Goal: Navigation & Orientation: Find specific page/section

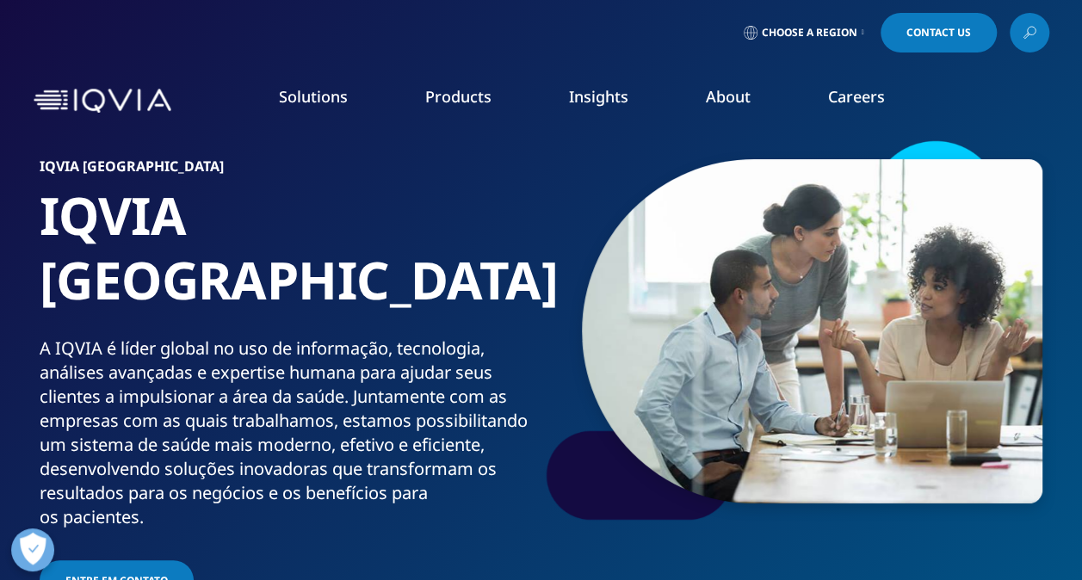
click at [861, 29] on icon at bounding box center [862, 32] width 3 height 7
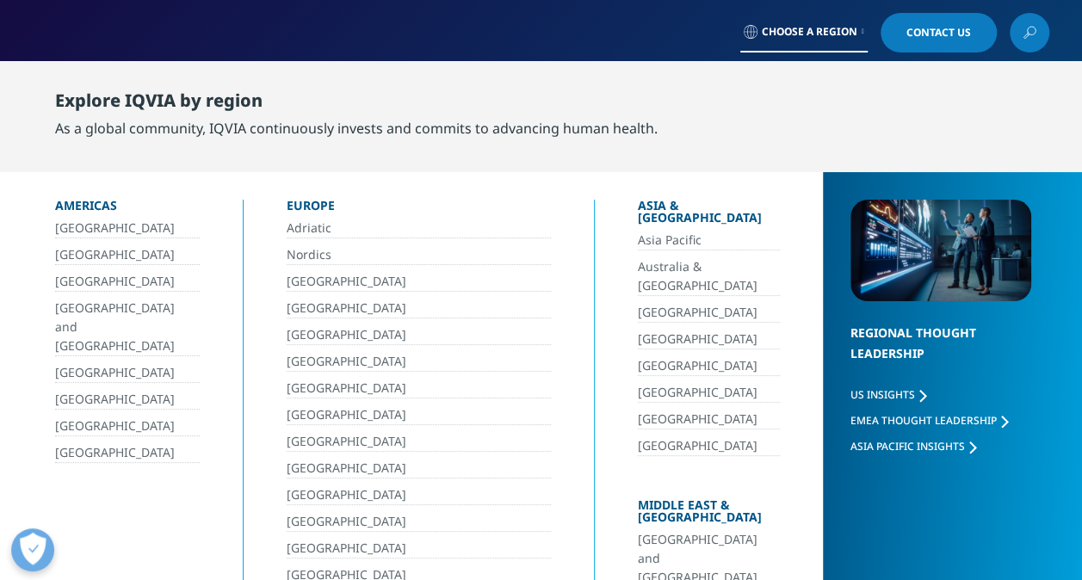
click at [69, 250] on link "[GEOGRAPHIC_DATA]" at bounding box center [127, 255] width 145 height 20
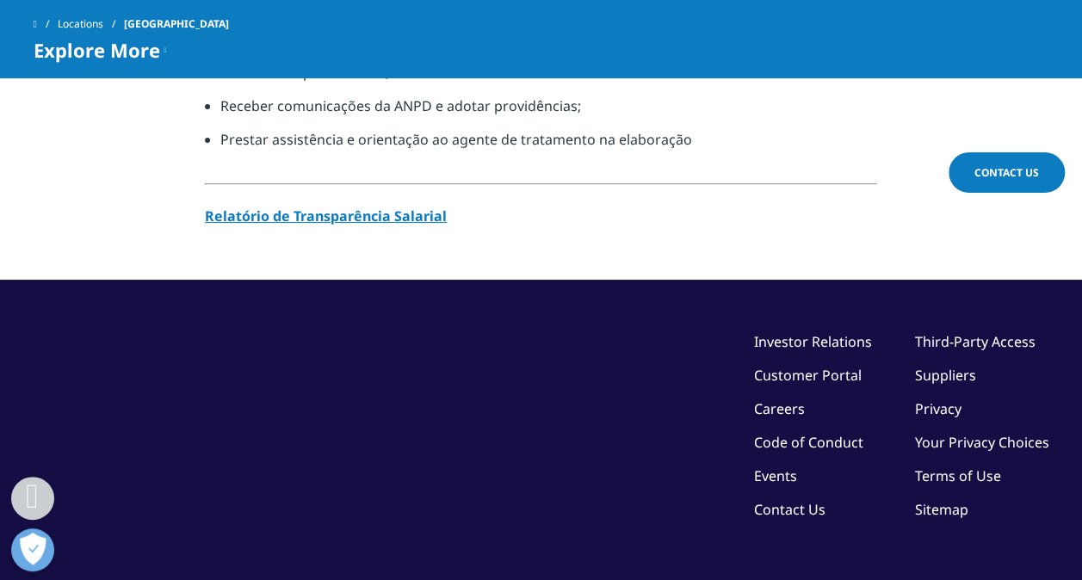
scroll to position [1807, 0]
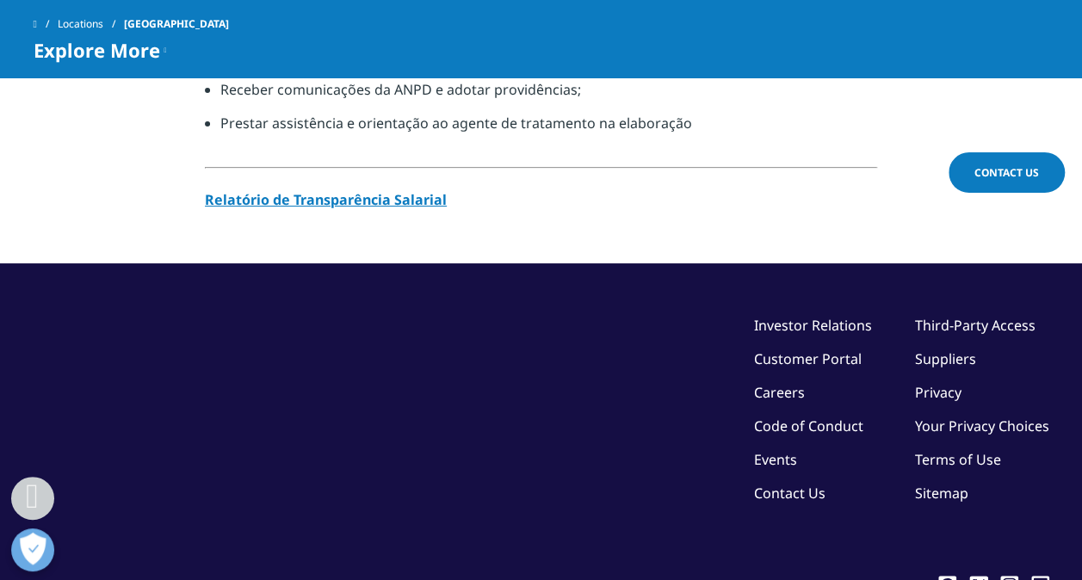
click at [811, 349] on link "Customer Portal" at bounding box center [808, 358] width 108 height 19
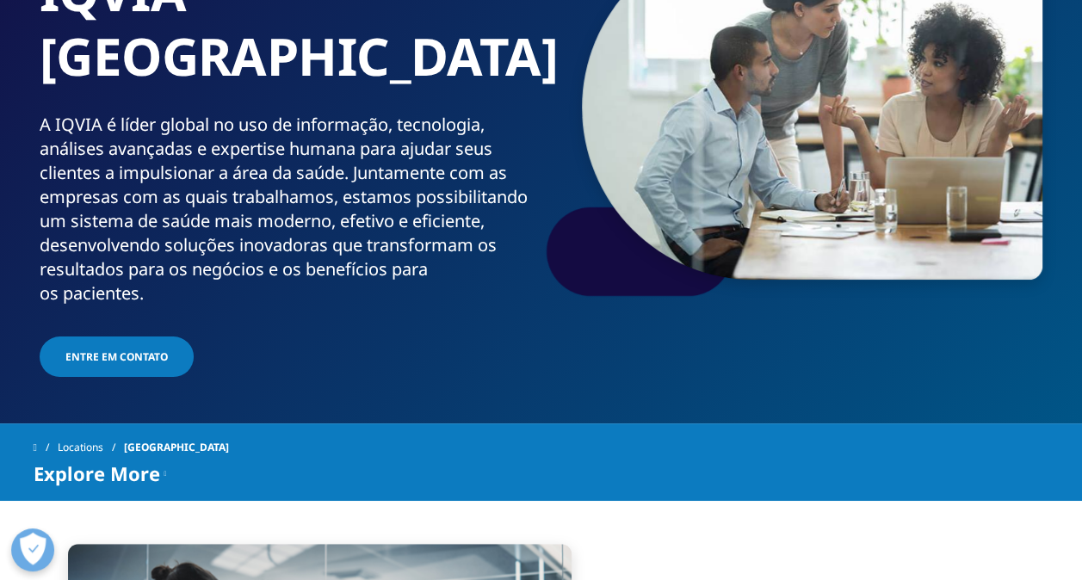
scroll to position [0, 0]
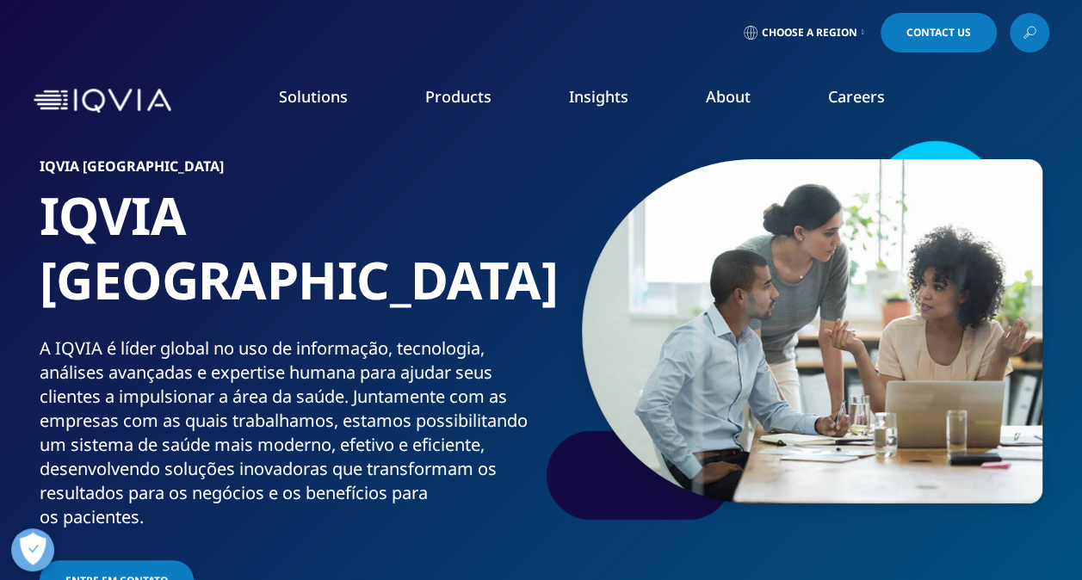
click at [330, 235] on link "Our Story" at bounding box center [422, 231] width 264 height 19
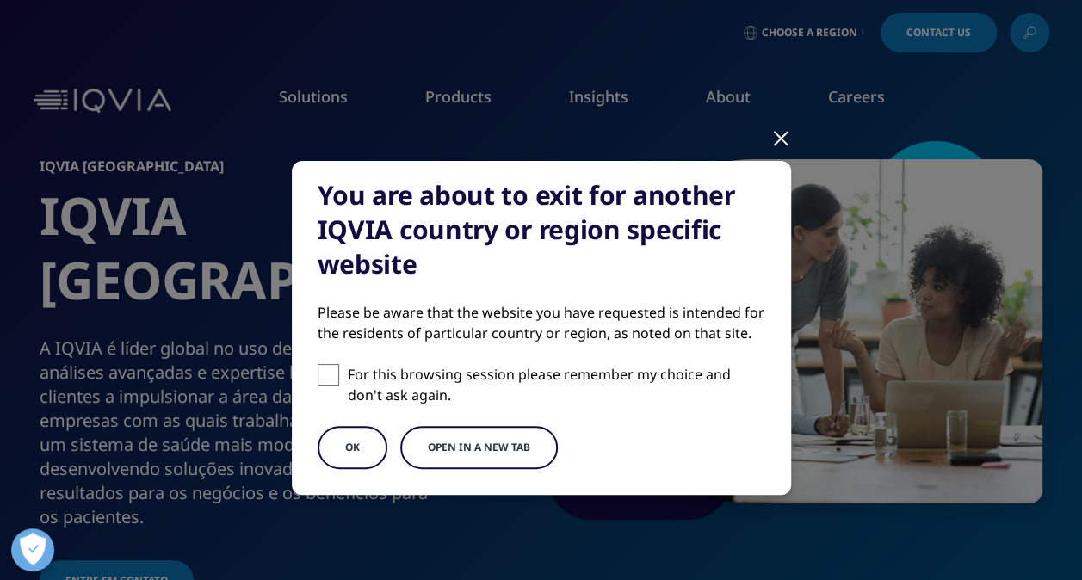
click at [359, 453] on button "OK" at bounding box center [353, 447] width 70 height 43
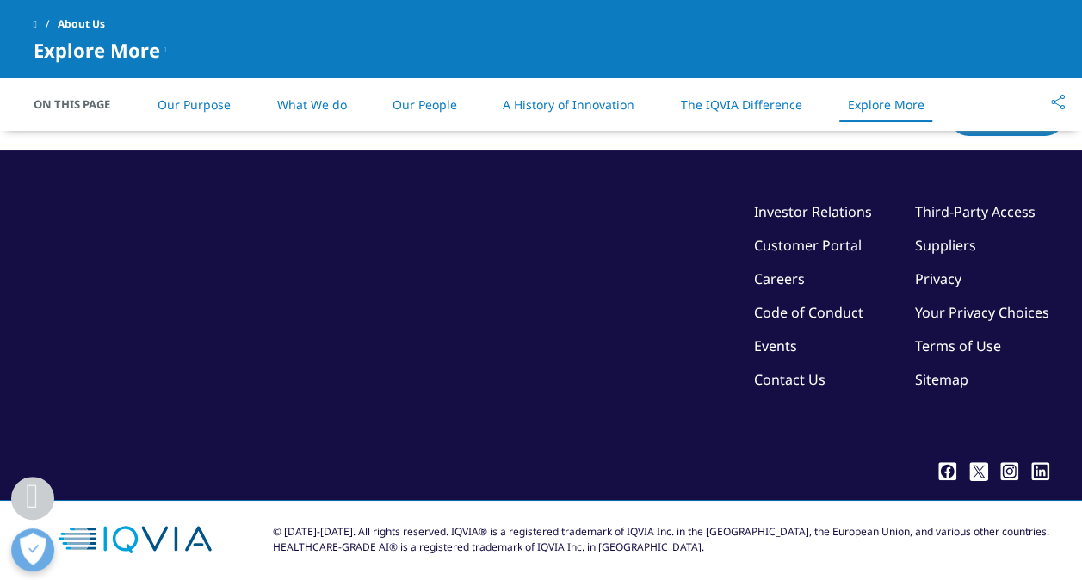
scroll to position [4559, 0]
